Goal: Task Accomplishment & Management: Use online tool/utility

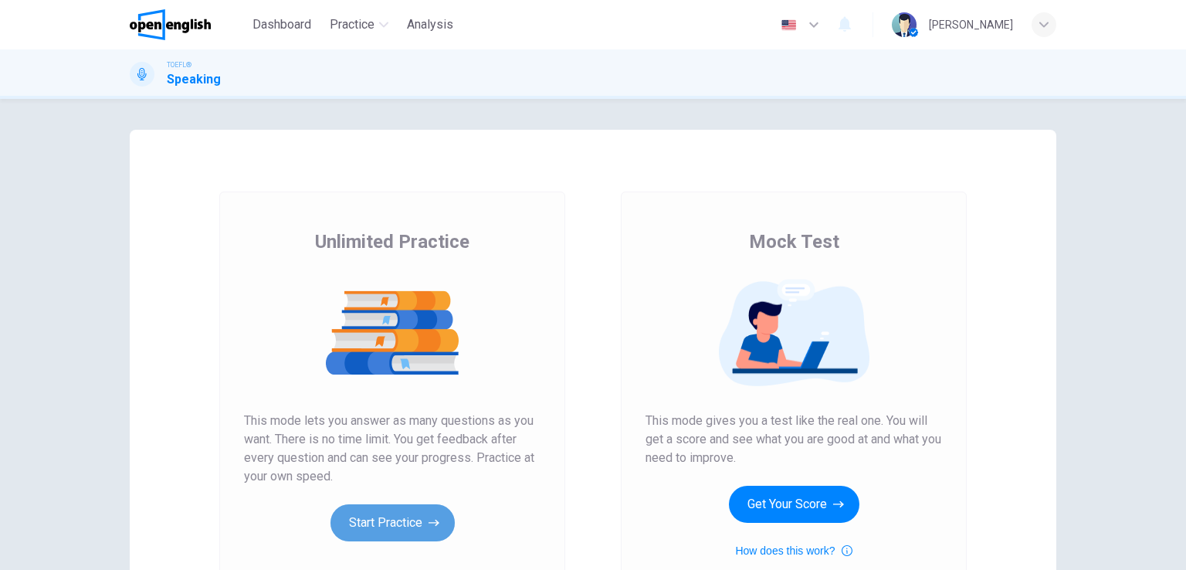
click at [388, 517] on button "Start Practice" at bounding box center [393, 522] width 124 height 37
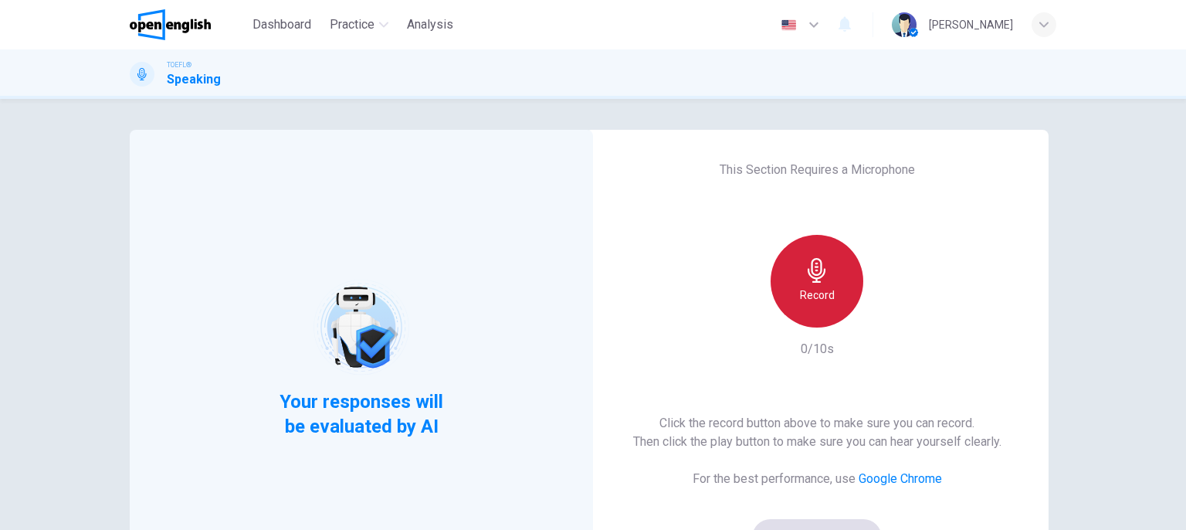
click at [809, 282] on icon "button" at bounding box center [817, 270] width 18 height 25
click at [811, 285] on div "Stop" at bounding box center [817, 281] width 93 height 93
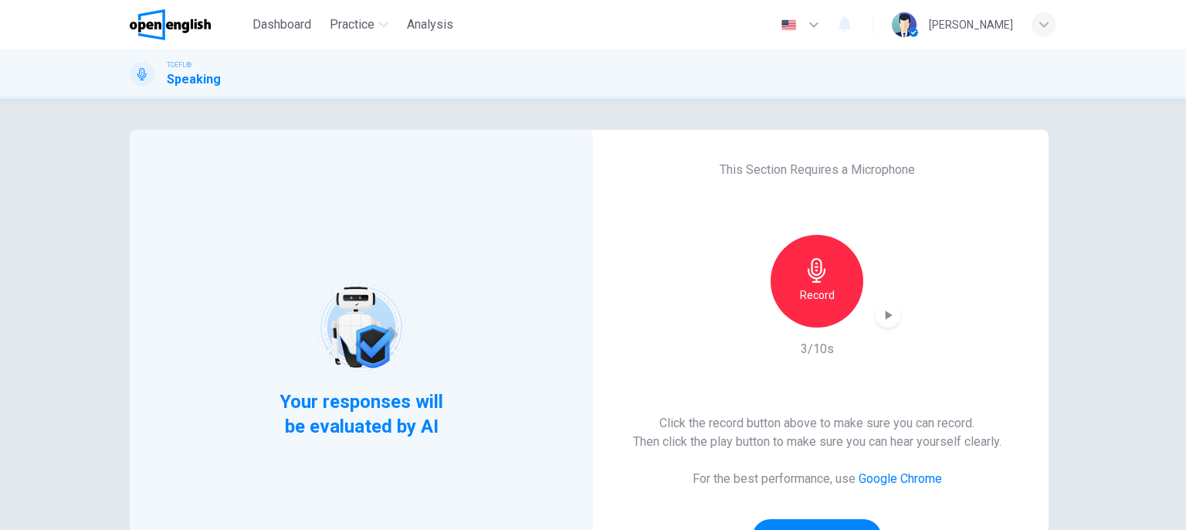
scroll to position [173, 0]
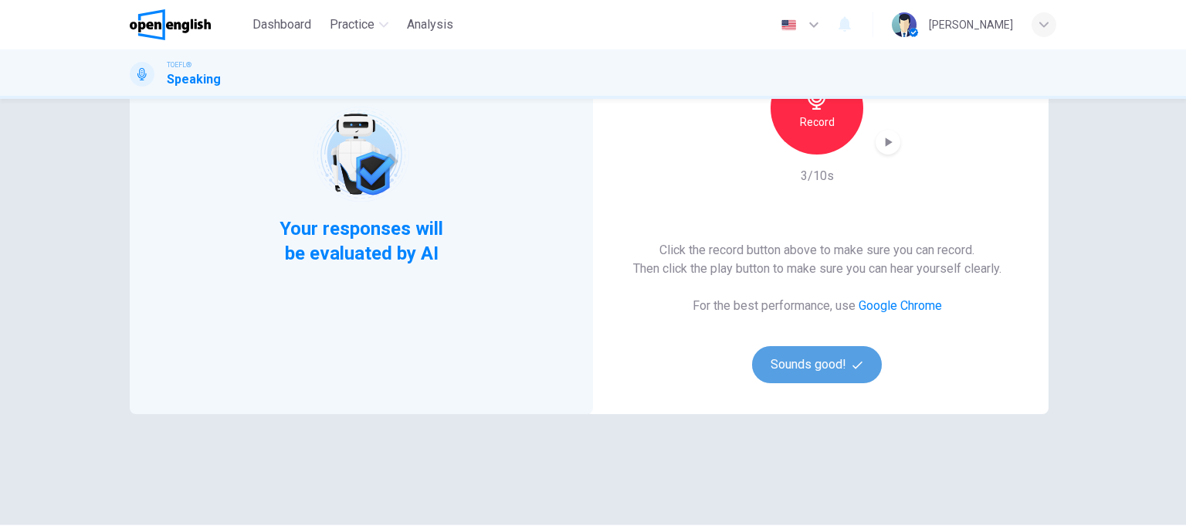
click at [834, 358] on button "Sounds good!" at bounding box center [817, 364] width 130 height 37
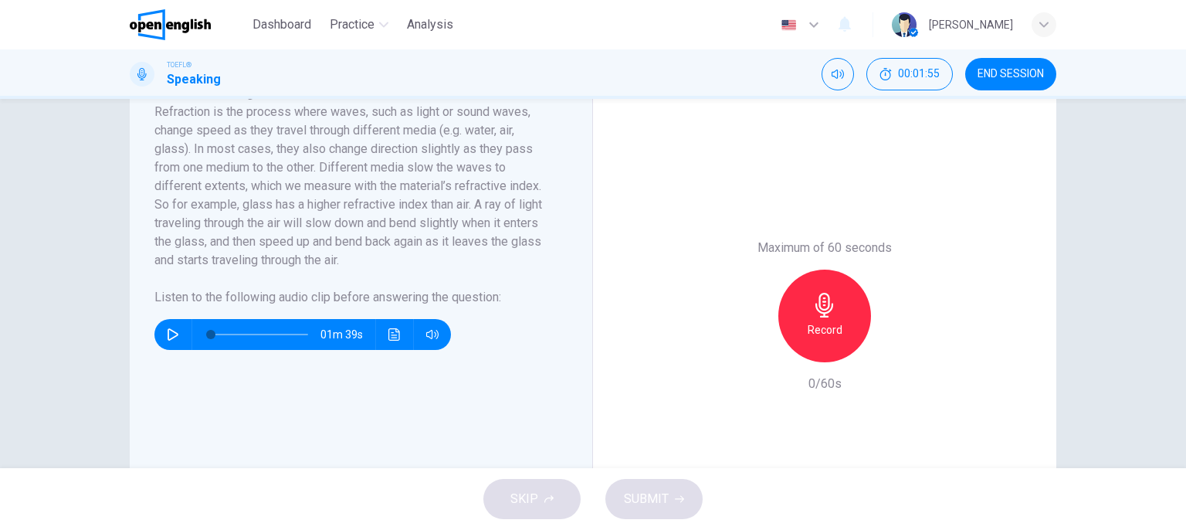
scroll to position [302, 0]
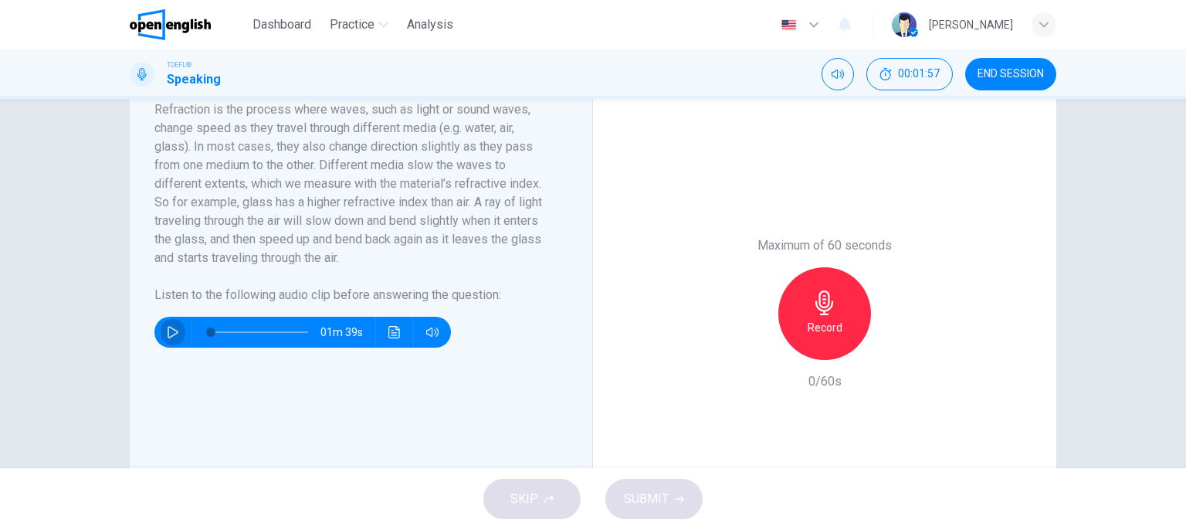
click at [175, 338] on icon "button" at bounding box center [173, 332] width 12 height 12
type input "*"
click at [822, 315] on icon "button" at bounding box center [825, 302] width 25 height 25
drag, startPoint x: 822, startPoint y: 327, endPoint x: 618, endPoint y: -27, distance: 409.0
click at [618, 0] on html "This site uses cookies, as explained in our Privacy Policy . If you agree to th…" at bounding box center [593, 265] width 1186 height 530
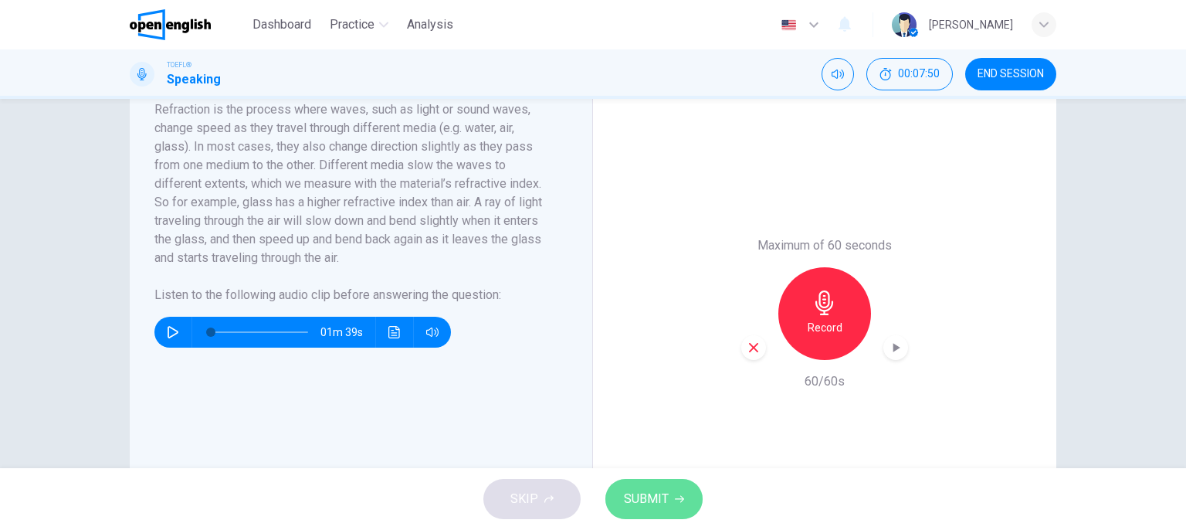
click at [647, 500] on span "SUBMIT" at bounding box center [646, 499] width 45 height 22
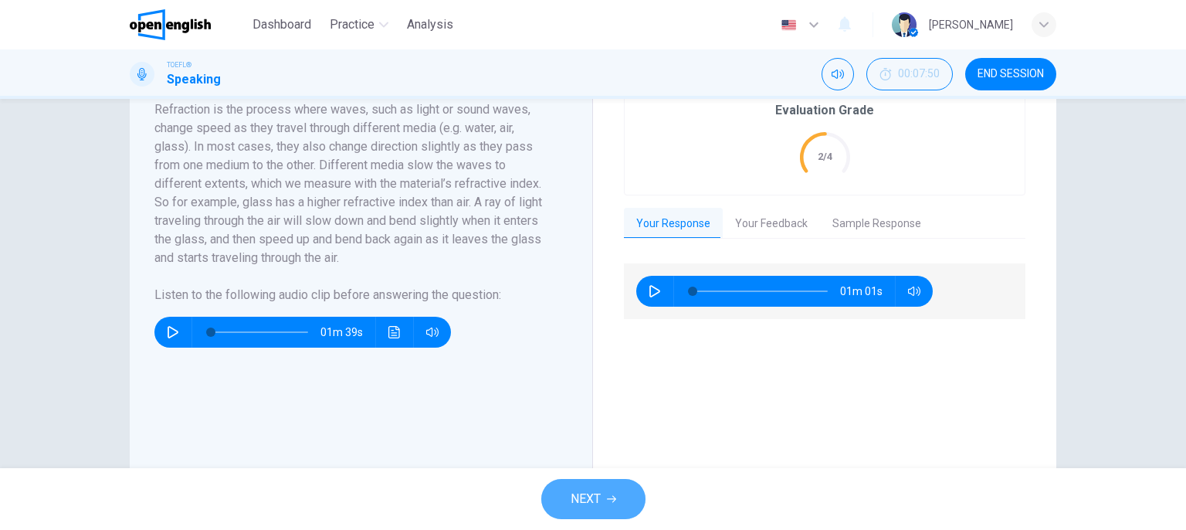
click at [575, 504] on span "NEXT" at bounding box center [586, 499] width 30 height 22
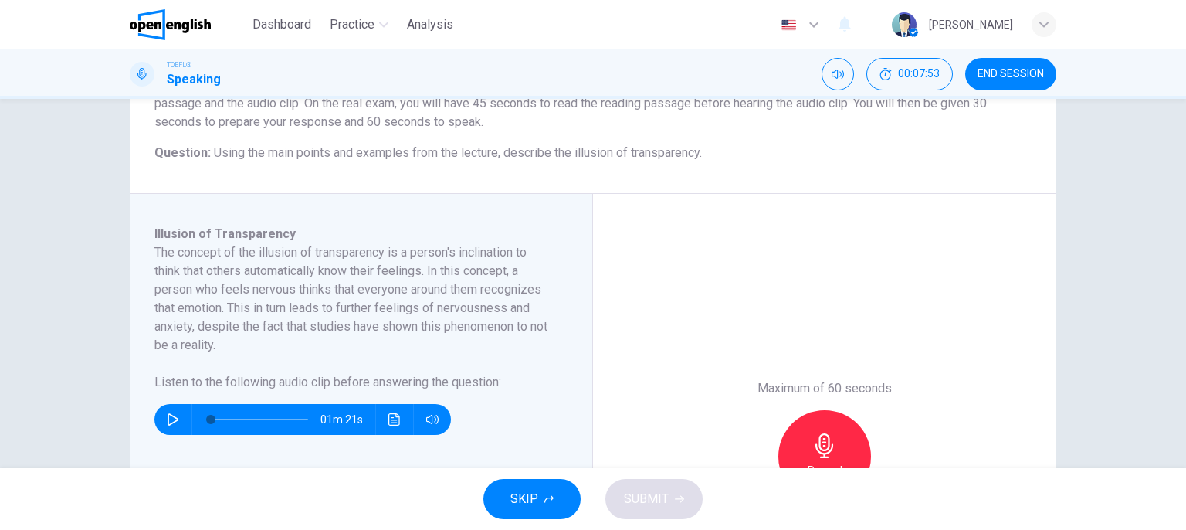
scroll to position [158, 0]
click at [168, 417] on icon "button" at bounding box center [173, 421] width 11 height 12
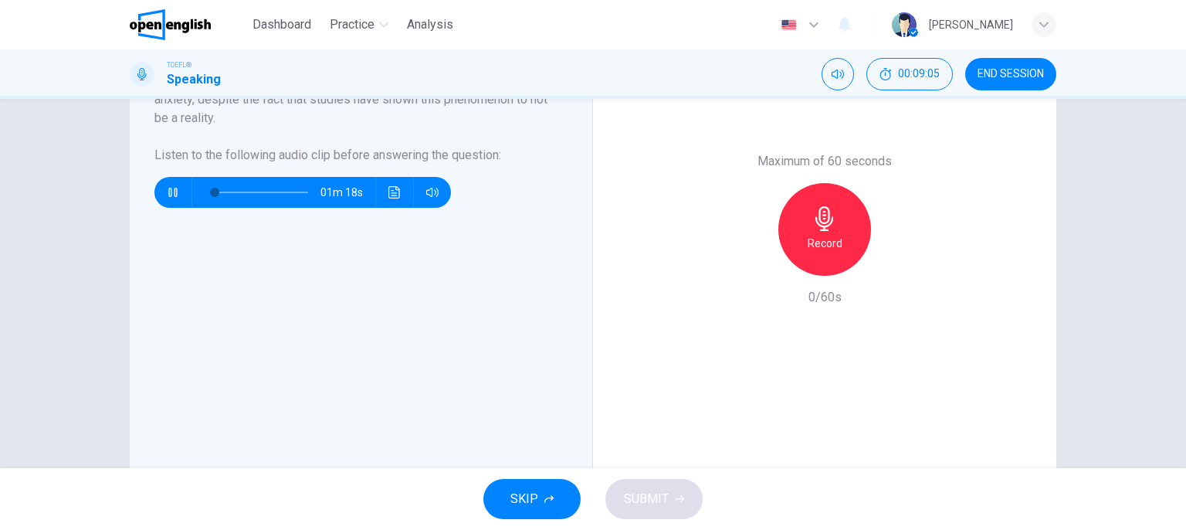
scroll to position [388, 0]
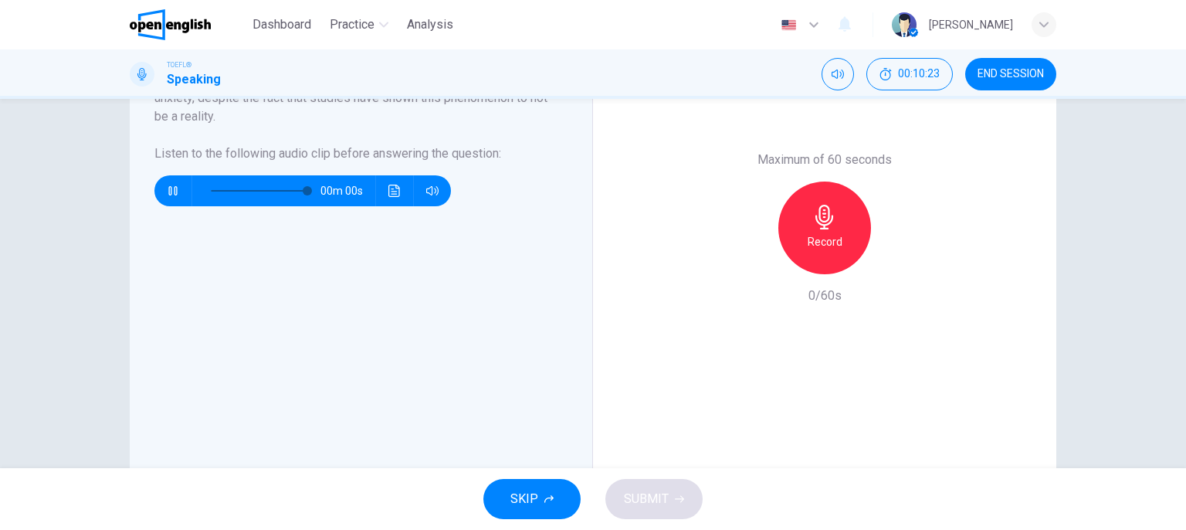
type input "*"
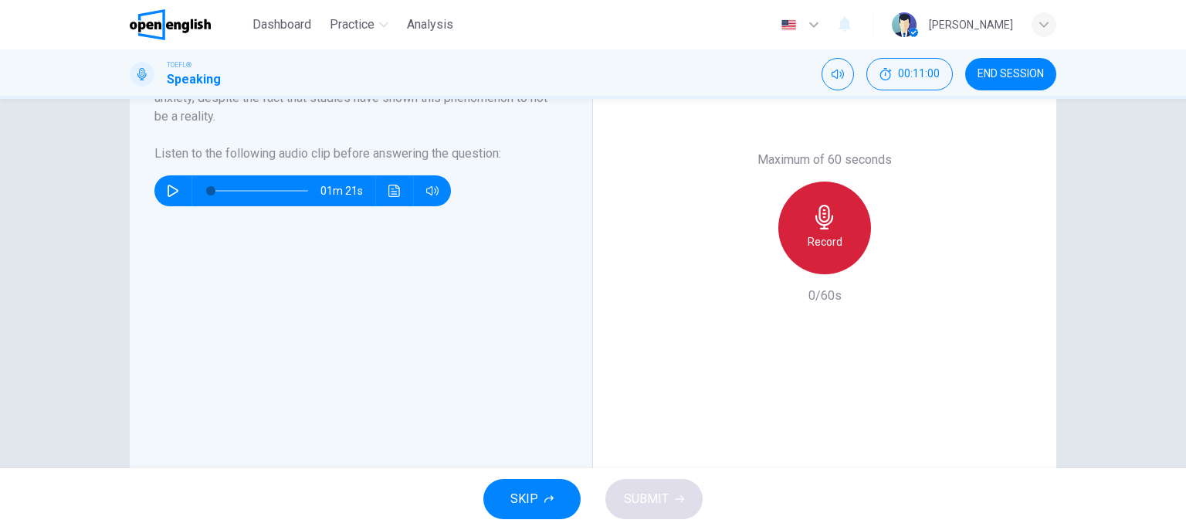
click at [816, 246] on h6 "Record" at bounding box center [825, 241] width 35 height 19
